Goal: Check status: Check status

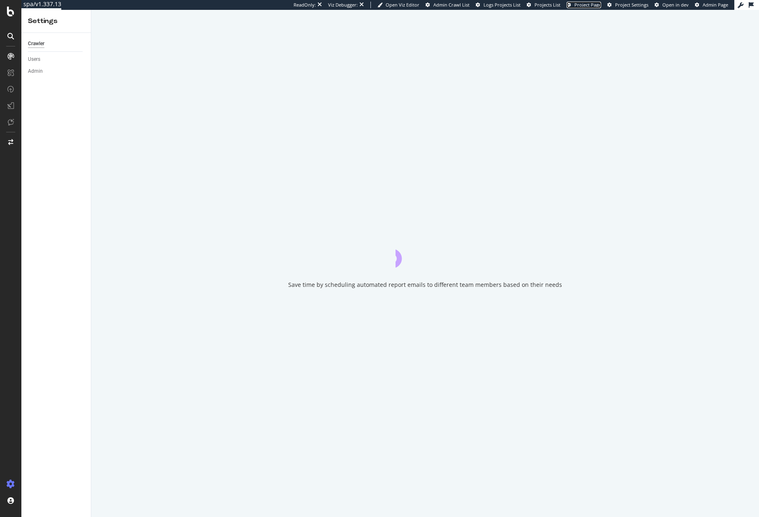
click at [582, 6] on span "Project Page" at bounding box center [587, 5] width 27 height 6
